Goal: Information Seeking & Learning: Learn about a topic

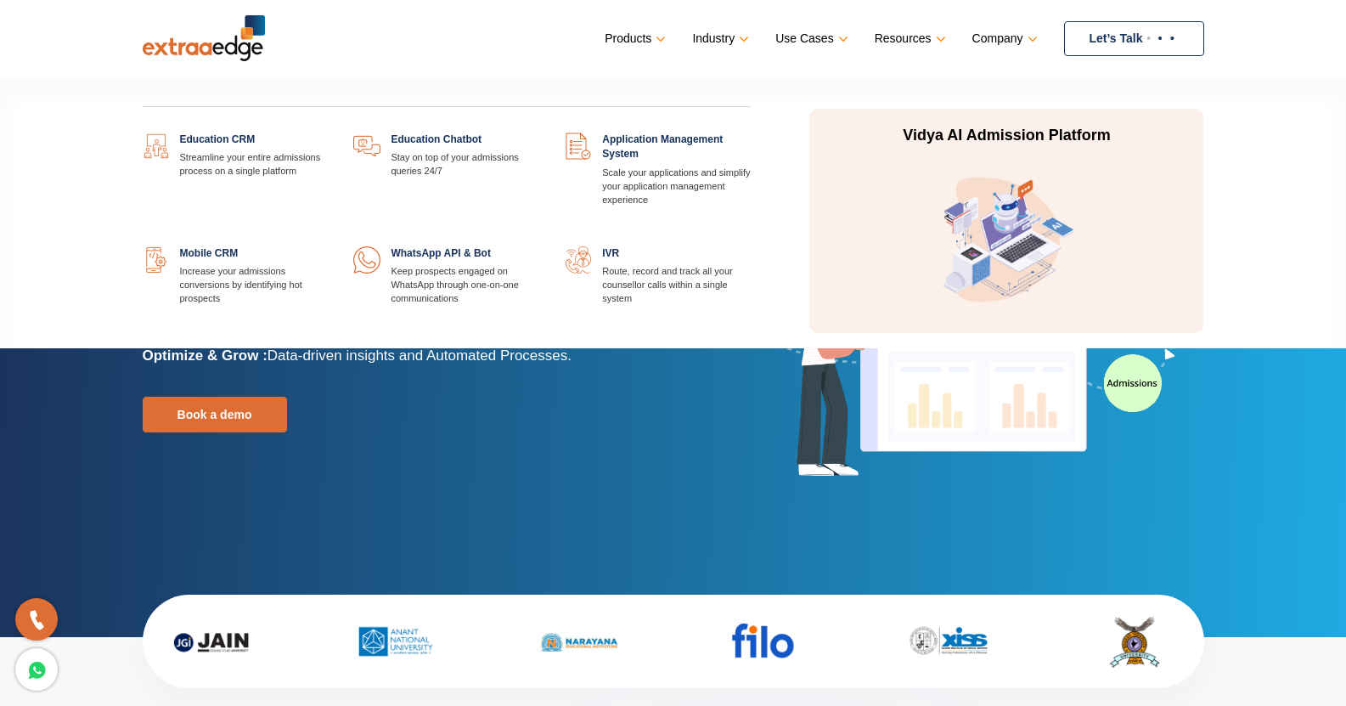
click at [328, 132] on link at bounding box center [328, 132] width 0 height 0
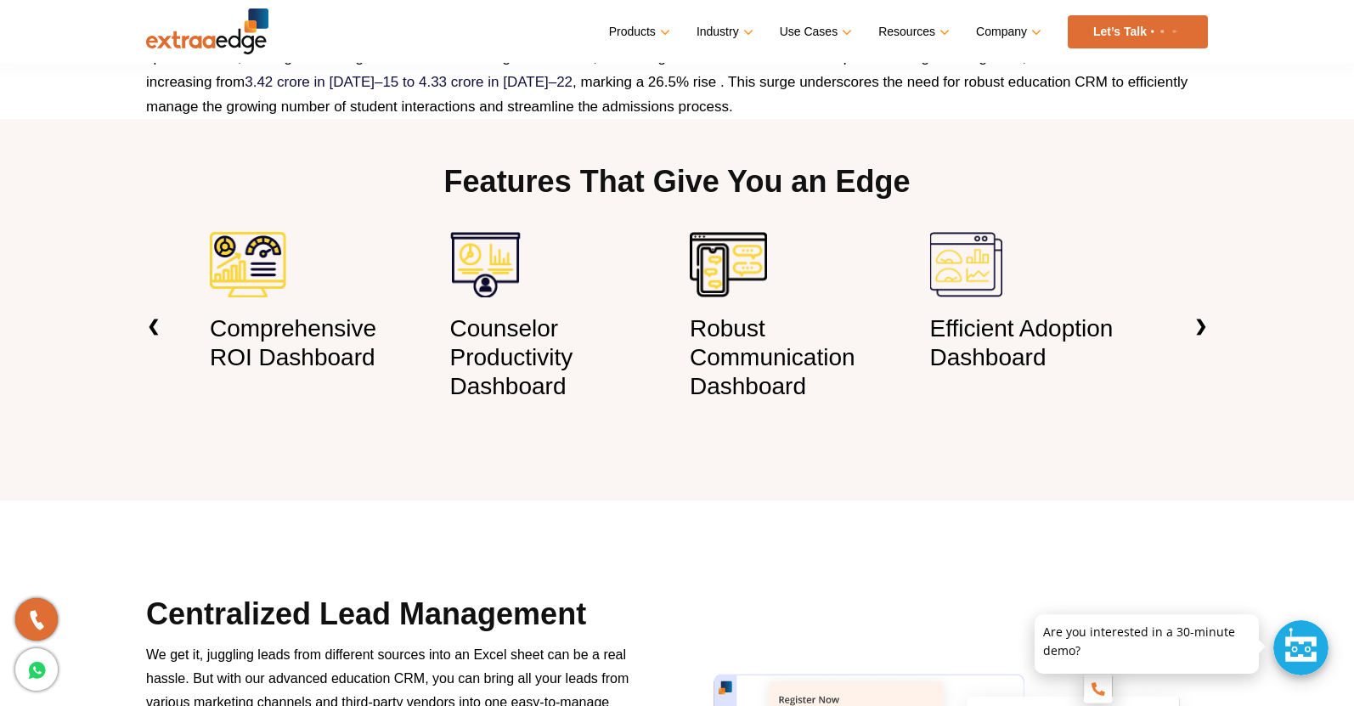
scroll to position [1138, 0]
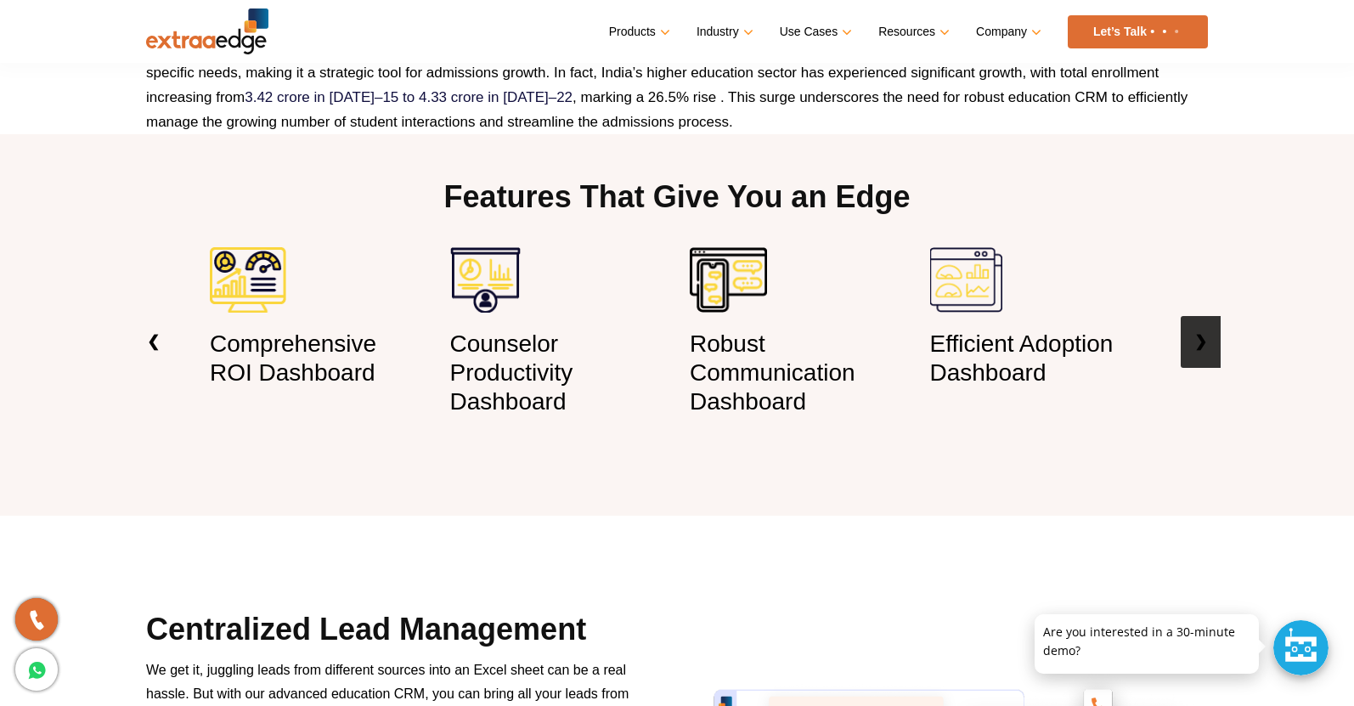
click at [1200, 330] on link "❯" at bounding box center [1200, 342] width 40 height 52
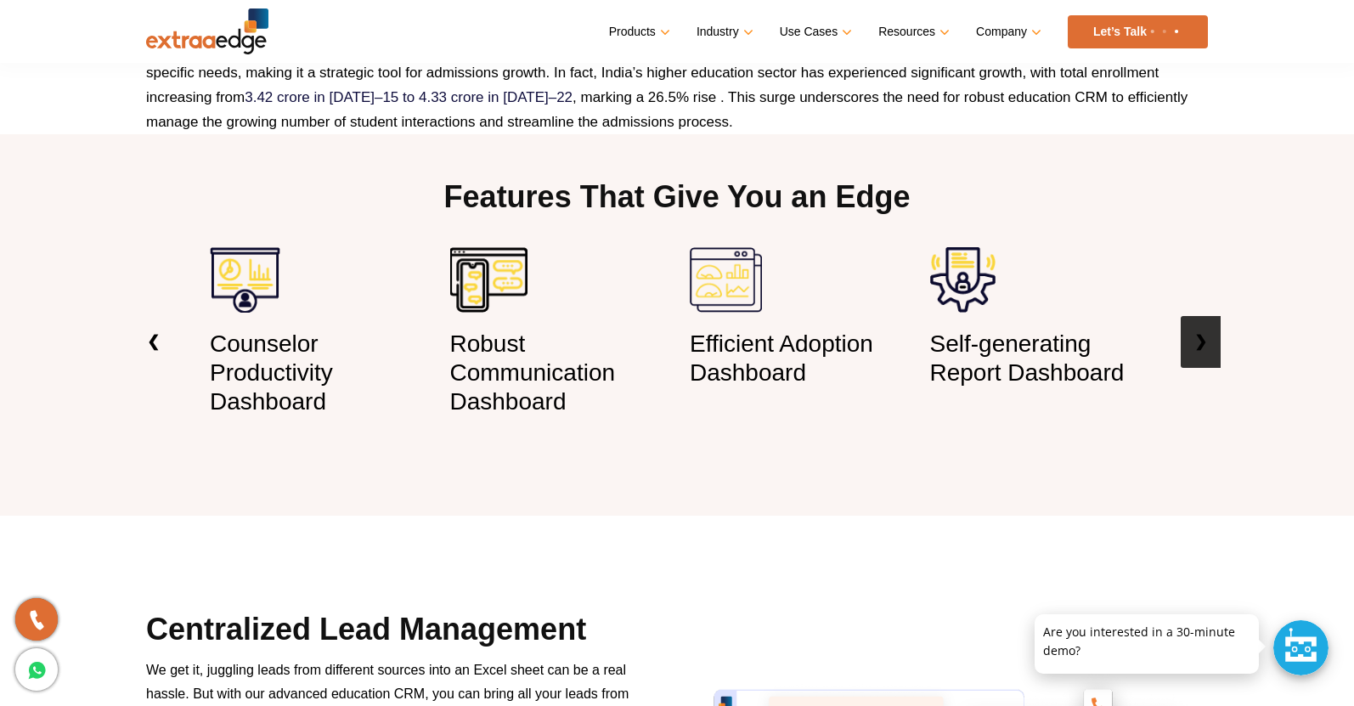
click at [1200, 330] on link "❯" at bounding box center [1200, 342] width 40 height 52
click at [1200, 350] on link "❯" at bounding box center [1200, 342] width 40 height 52
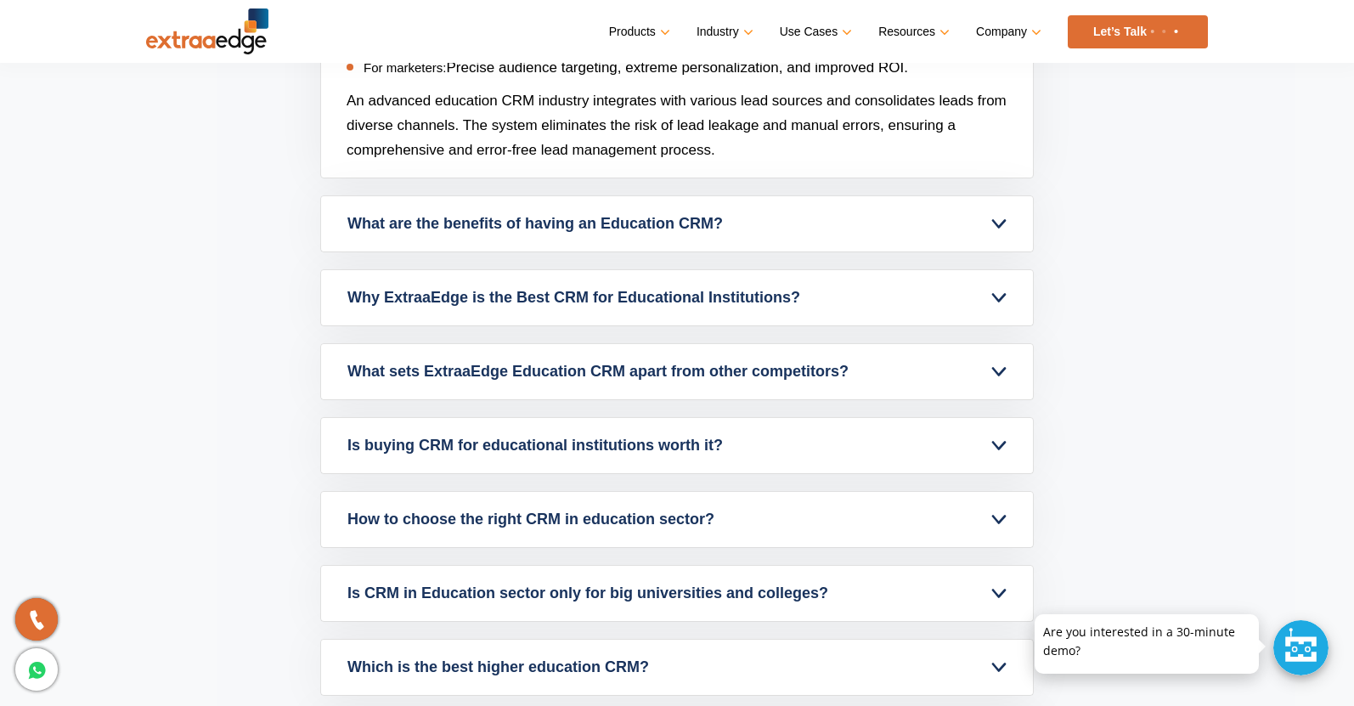
scroll to position [6980, 0]
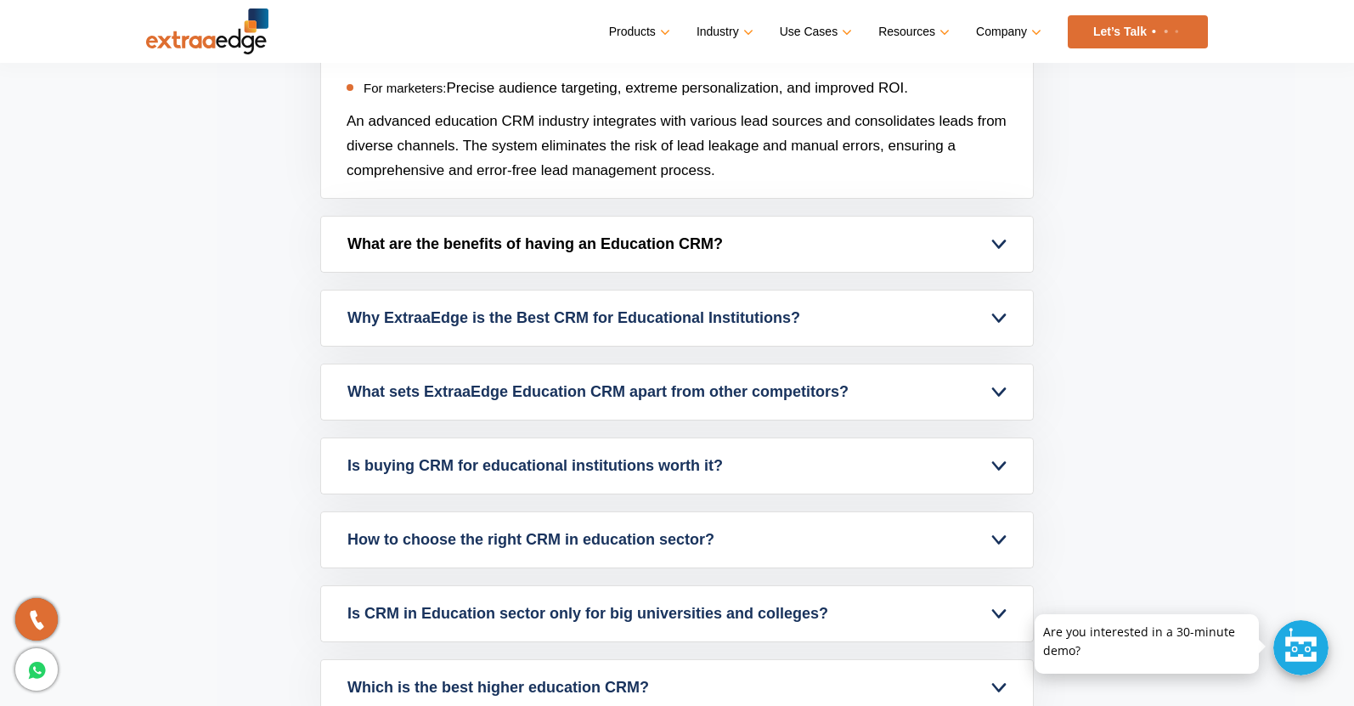
click at [879, 272] on link "What are the benefits of having an Education CRM?" at bounding box center [677, 244] width 712 height 55
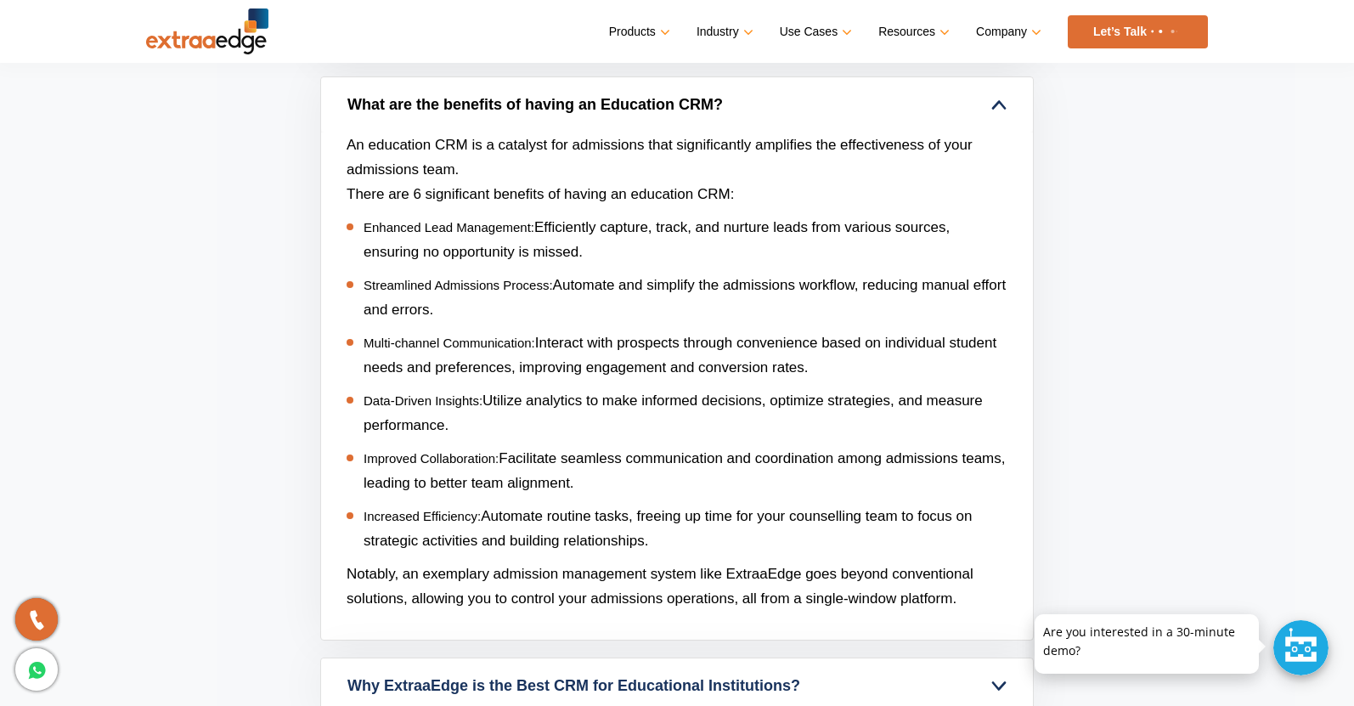
scroll to position [6815, 0]
click at [862, 97] on link "What are the benefits of having an Education CRM?" at bounding box center [677, 105] width 712 height 55
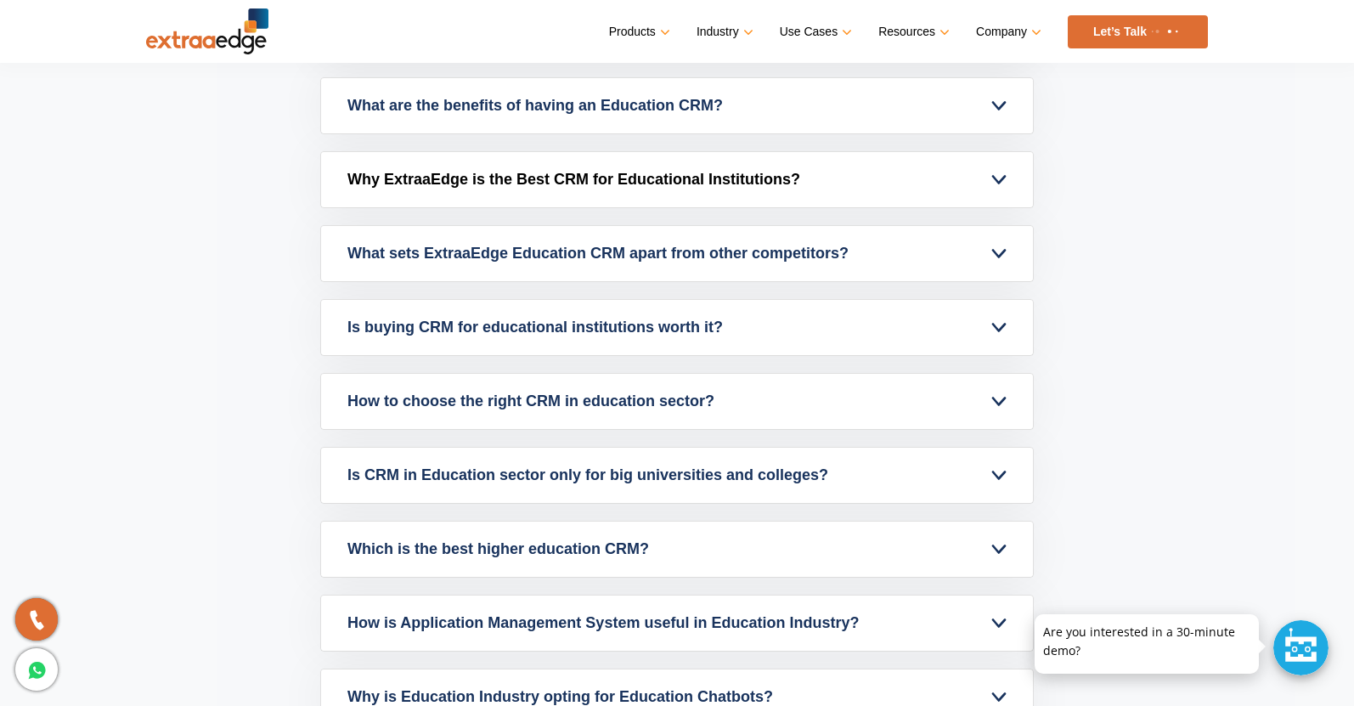
click at [868, 183] on link "Why ExtraaEdge is the Best CRM for Educational Institutions?" at bounding box center [677, 179] width 712 height 55
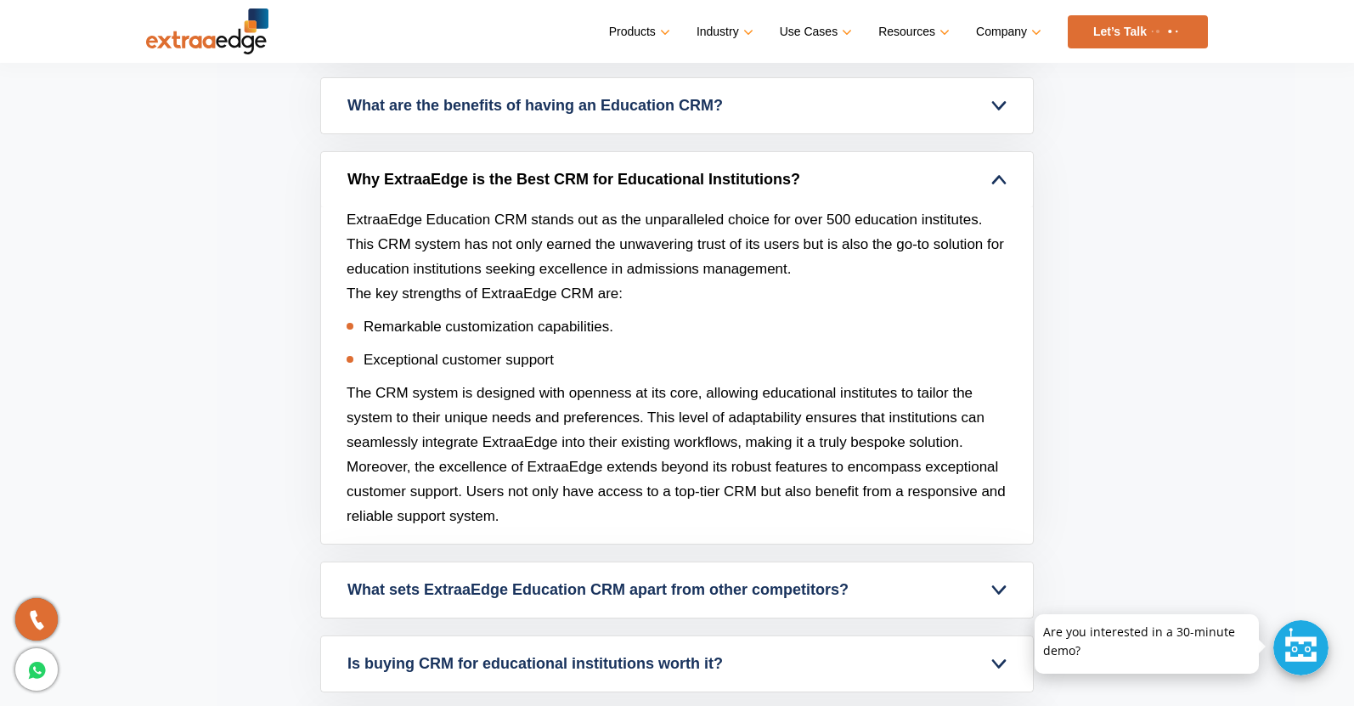
click at [868, 183] on link "Why ExtraaEdge is the Best CRM for Educational Institutions?" at bounding box center [677, 179] width 712 height 55
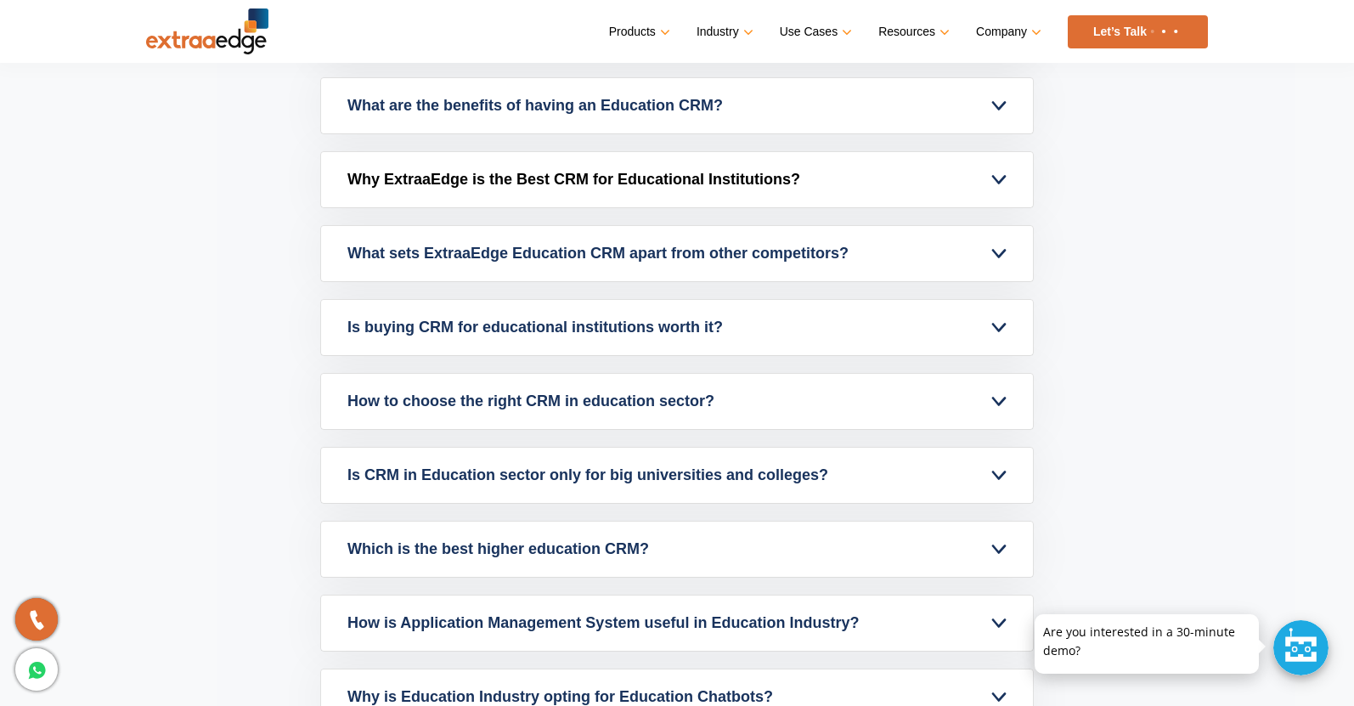
click at [868, 183] on link "Why ExtraaEdge is the Best CRM for Educational Institutions?" at bounding box center [677, 179] width 712 height 55
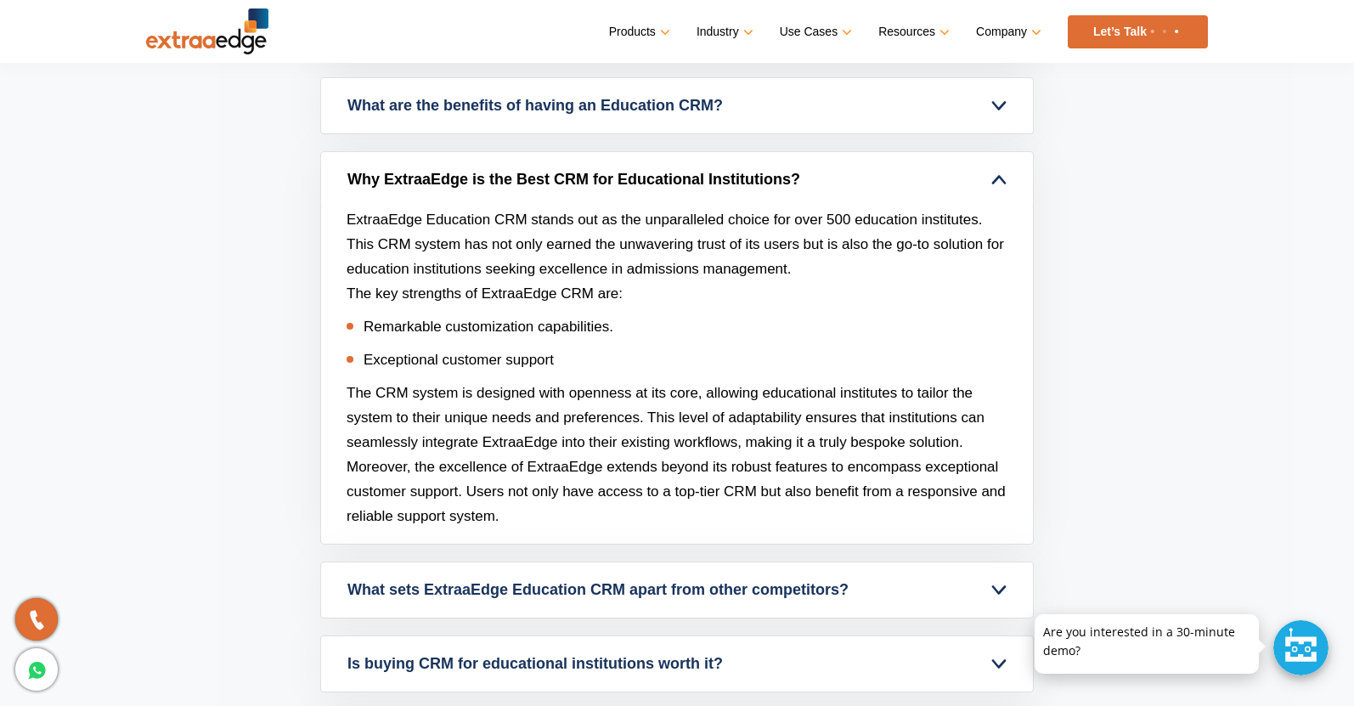
click at [868, 183] on link "Why ExtraaEdge is the Best CRM for Educational Institutions?" at bounding box center [677, 179] width 712 height 55
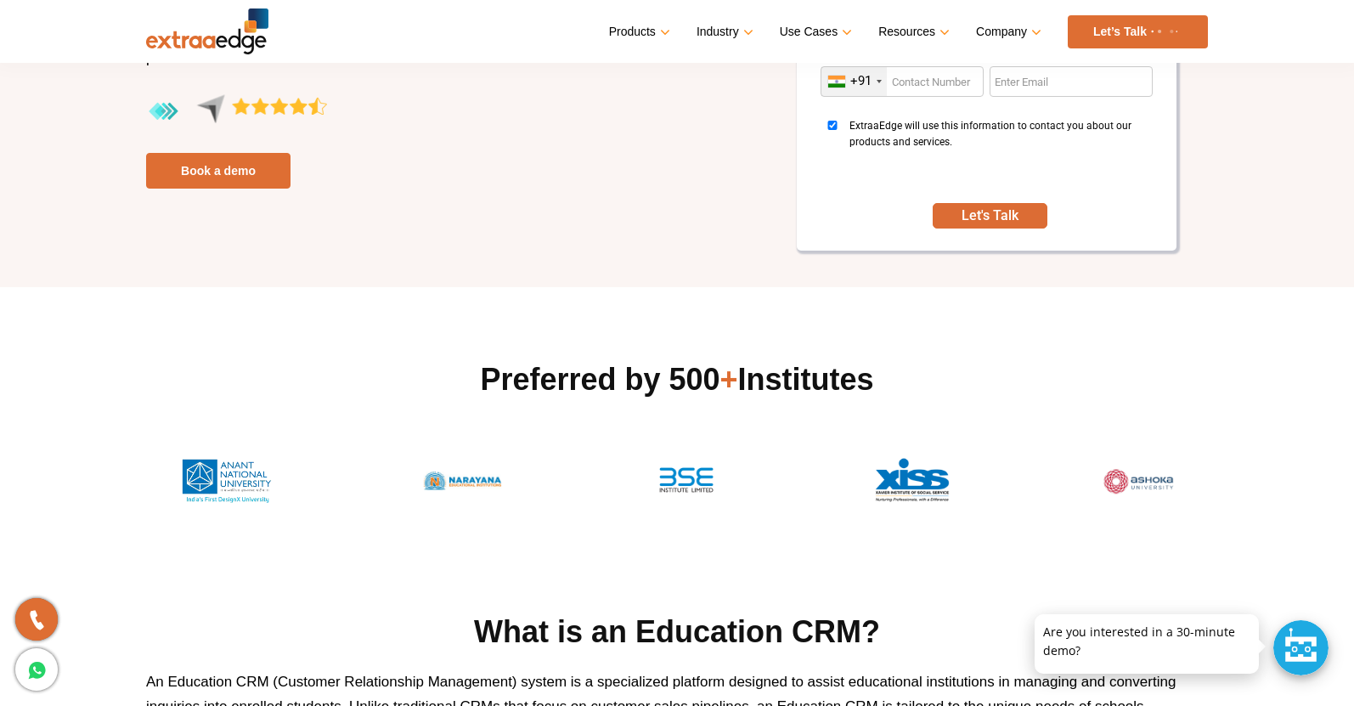
scroll to position [285, 0]
